Goal: Book appointment/travel/reservation

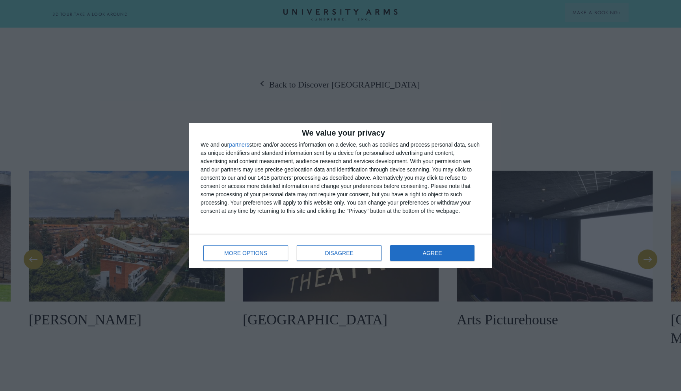
scroll to position [960, 0]
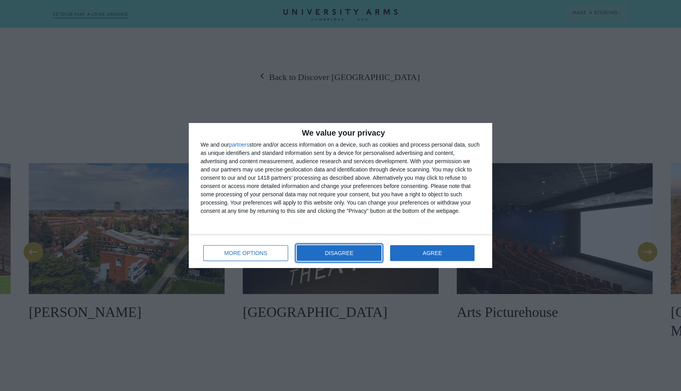
click at [345, 255] on span "DISAGREE" at bounding box center [339, 253] width 28 height 6
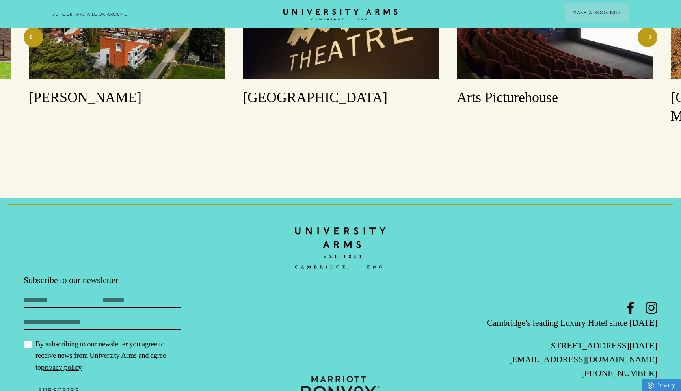
scroll to position [987, 0]
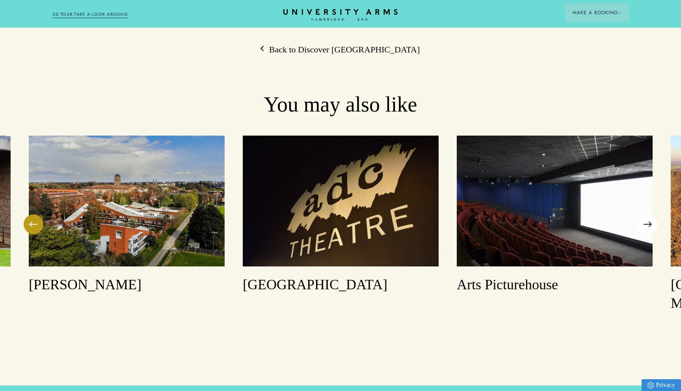
click at [642, 214] on button at bounding box center [647, 224] width 20 height 20
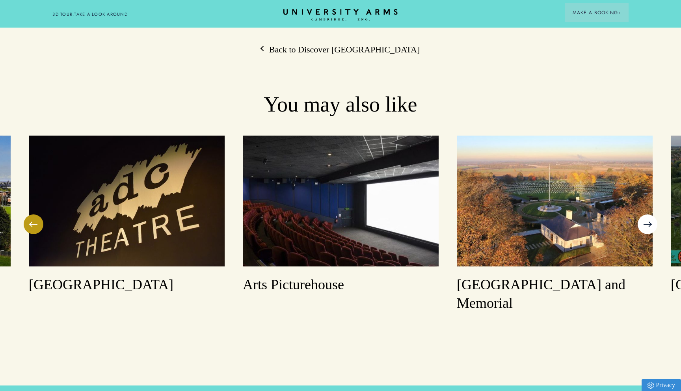
click at [642, 214] on button at bounding box center [647, 224] width 20 height 20
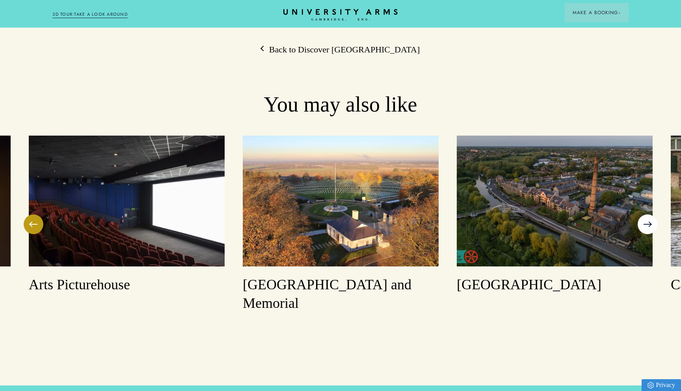
click at [648, 214] on button at bounding box center [647, 224] width 20 height 20
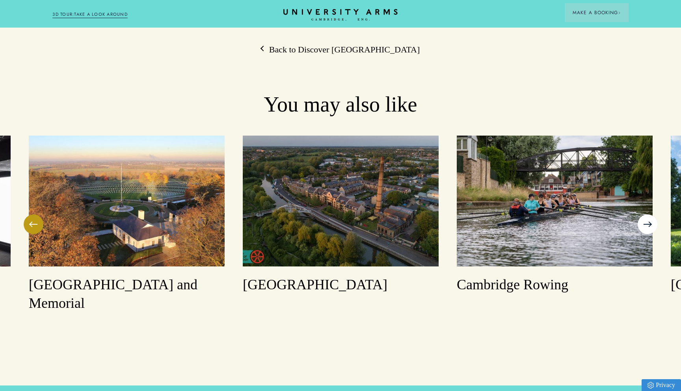
click at [648, 214] on button at bounding box center [647, 224] width 20 height 20
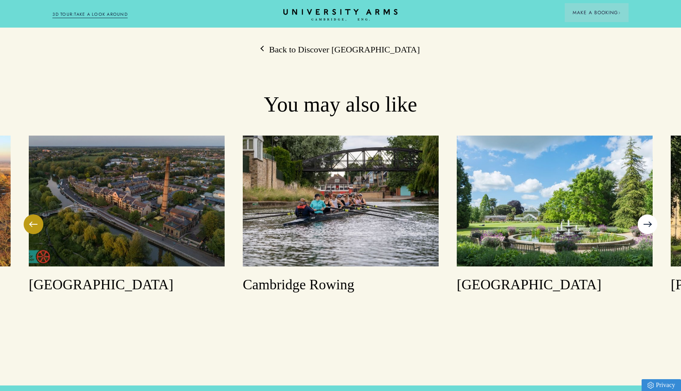
click at [648, 214] on button at bounding box center [647, 224] width 20 height 20
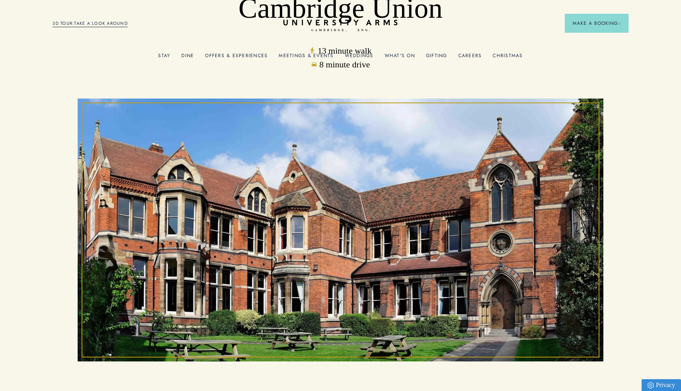
scroll to position [0, 0]
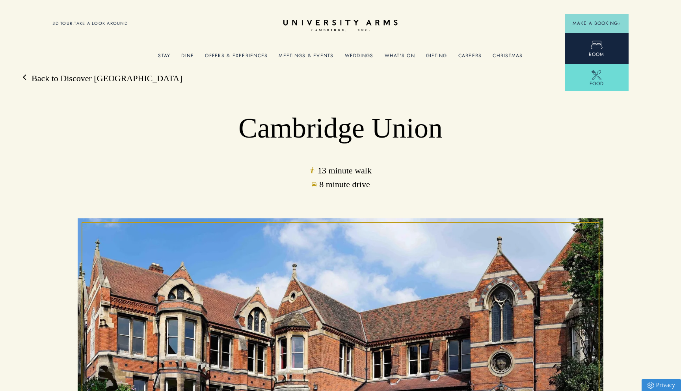
click at [603, 43] on link "Room" at bounding box center [596, 48] width 64 height 31
